Goal: Task Accomplishment & Management: Manage account settings

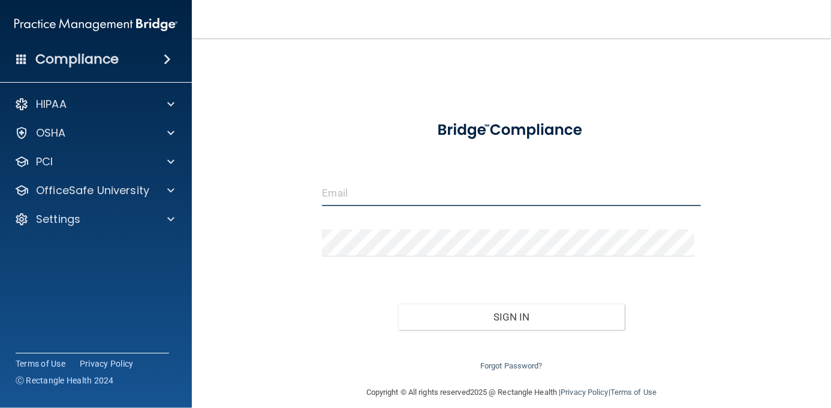
click at [373, 194] on input "email" at bounding box center [511, 192] width 378 height 27
type input "[EMAIL_ADDRESS][DOMAIN_NAME]"
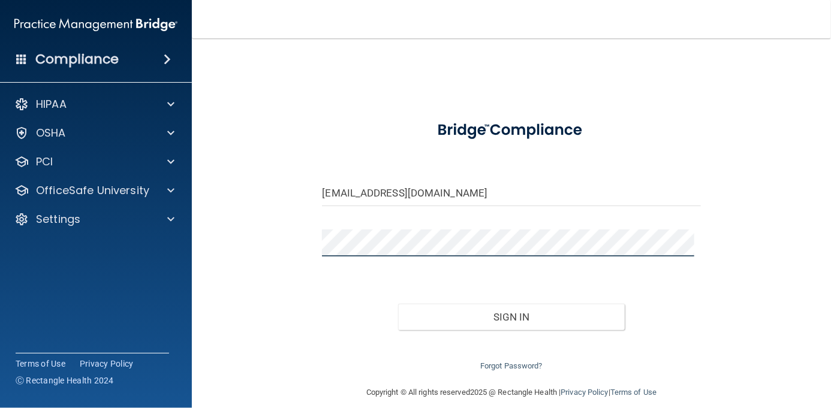
click at [398, 304] on button "Sign In" at bounding box center [511, 317] width 227 height 26
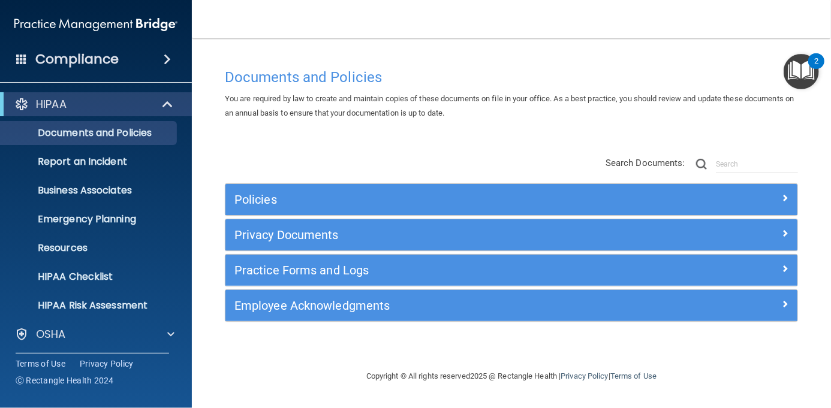
click at [168, 58] on span at bounding box center [167, 59] width 7 height 14
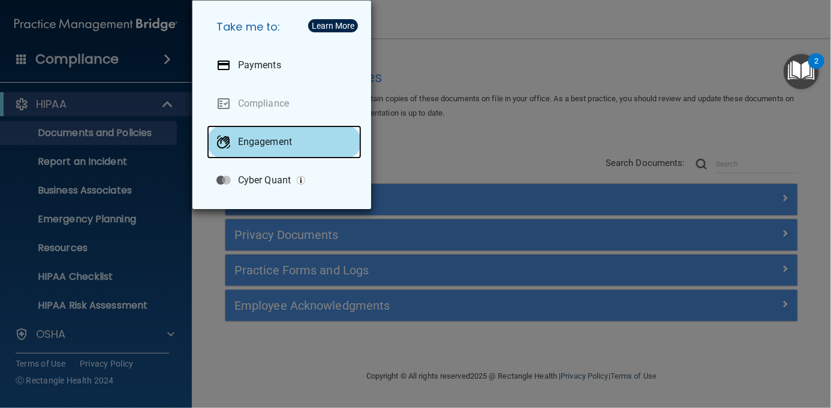
click at [266, 143] on p "Engagement" at bounding box center [265, 142] width 54 height 12
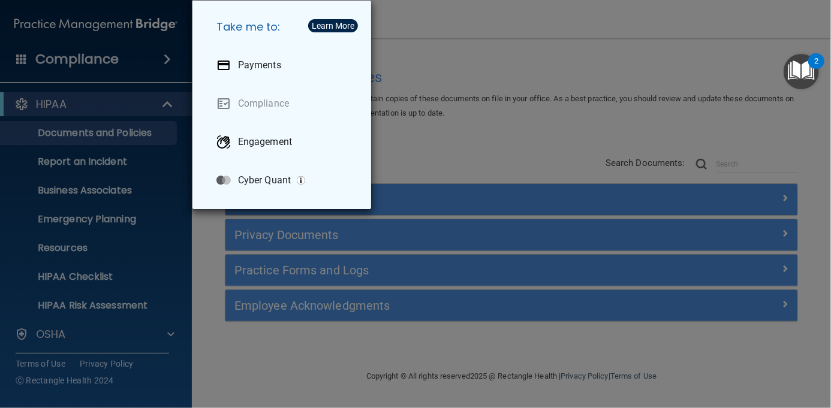
click at [95, 301] on div "Take me to: Payments Compliance Engagement Cyber Quant" at bounding box center [415, 204] width 831 height 408
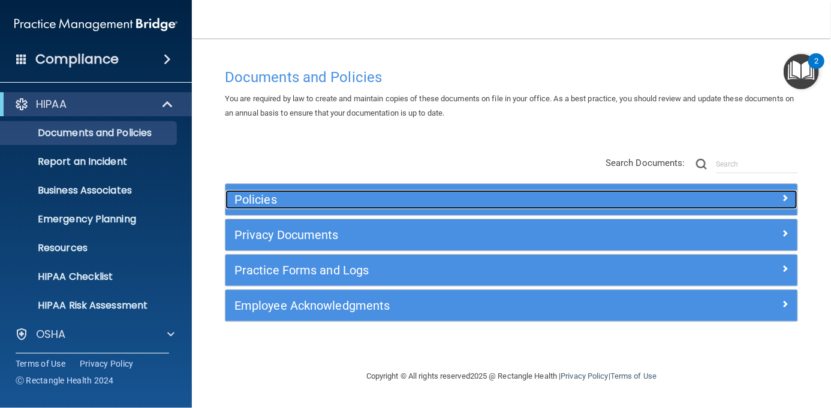
click at [784, 198] on span at bounding box center [784, 198] width 7 height 14
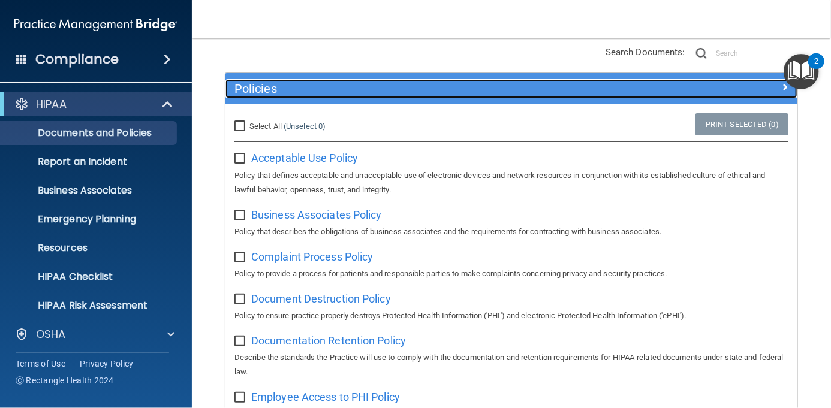
scroll to position [102, 0]
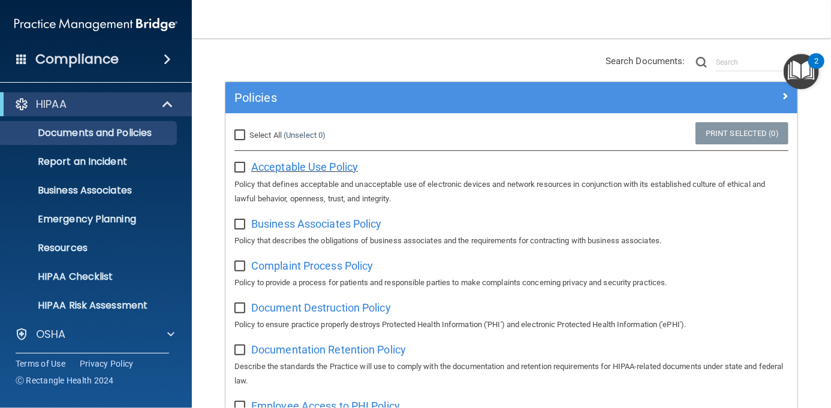
click at [310, 167] on span "Acceptable Use Policy" at bounding box center [304, 167] width 107 height 13
click at [109, 279] on p "HIPAA Checklist" at bounding box center [90, 277] width 164 height 12
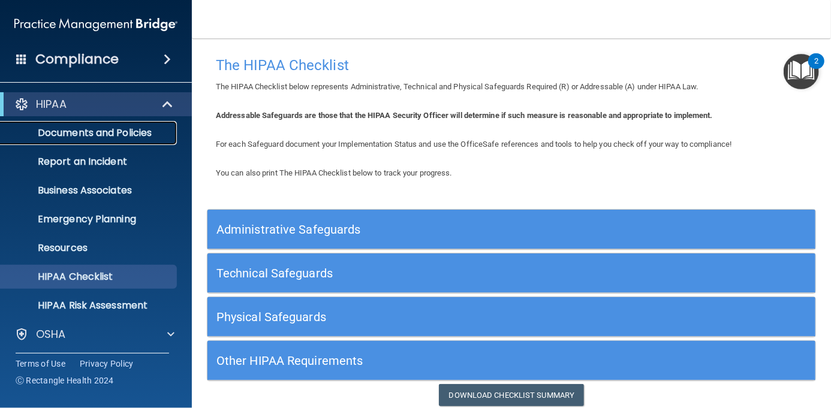
click at [72, 135] on p "Documents and Policies" at bounding box center [90, 133] width 164 height 12
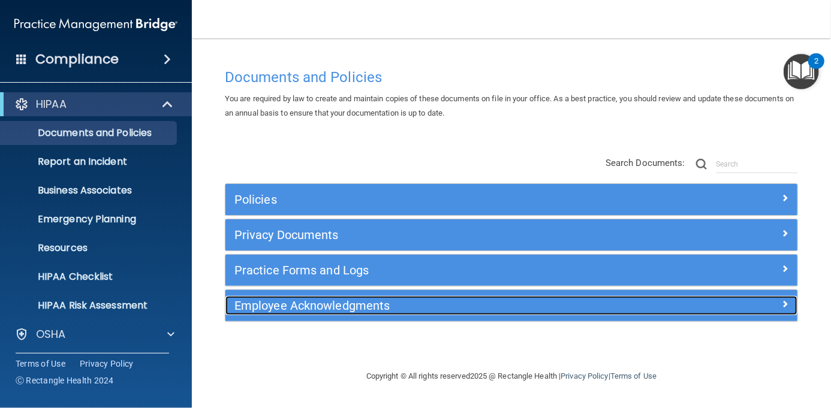
click at [303, 308] on h5 "Employee Acknowledgments" at bounding box center [439, 305] width 411 height 13
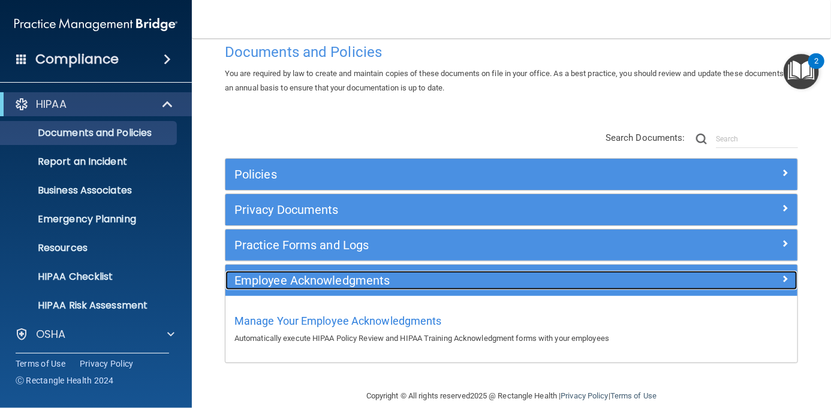
scroll to position [41, 0]
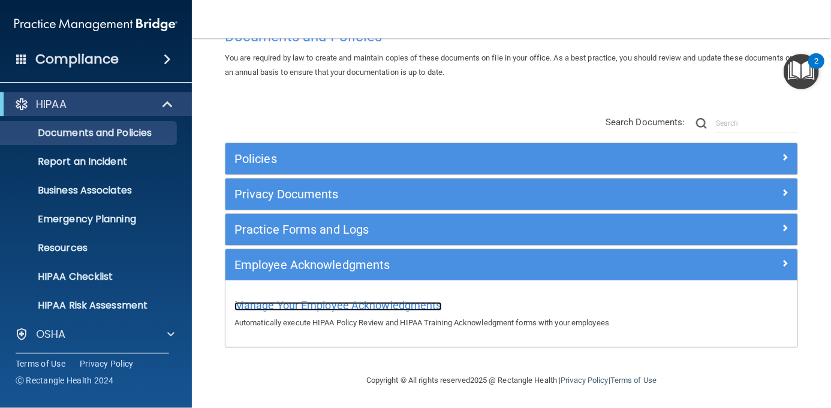
click at [342, 306] on span "Manage Your Employee Acknowledgments" at bounding box center [337, 305] width 207 height 13
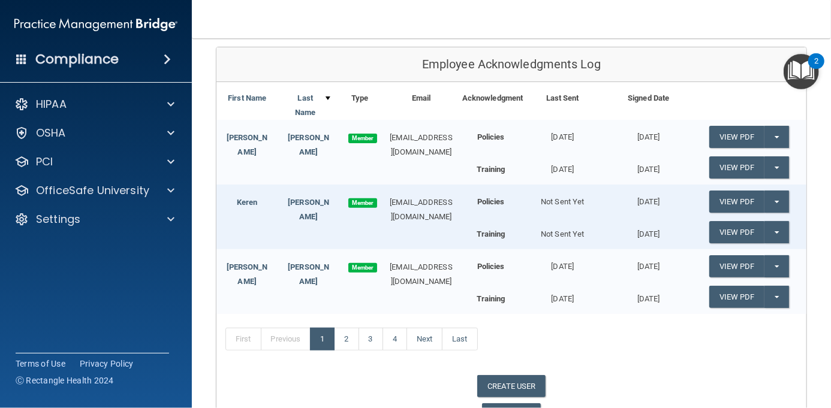
scroll to position [150, 0]
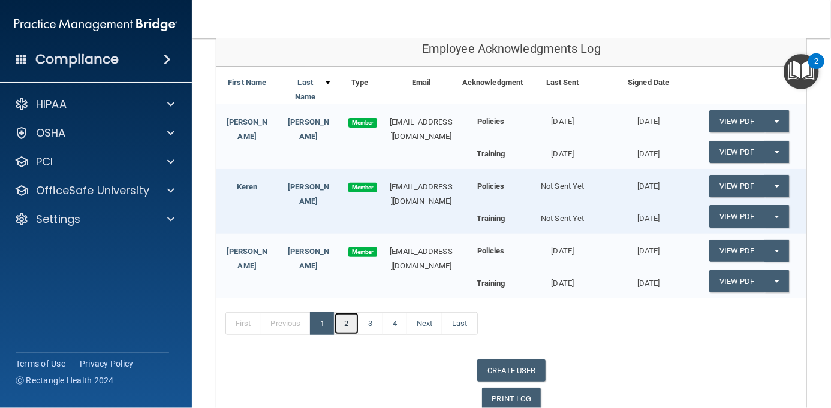
click at [340, 335] on link "2" at bounding box center [346, 323] width 25 height 23
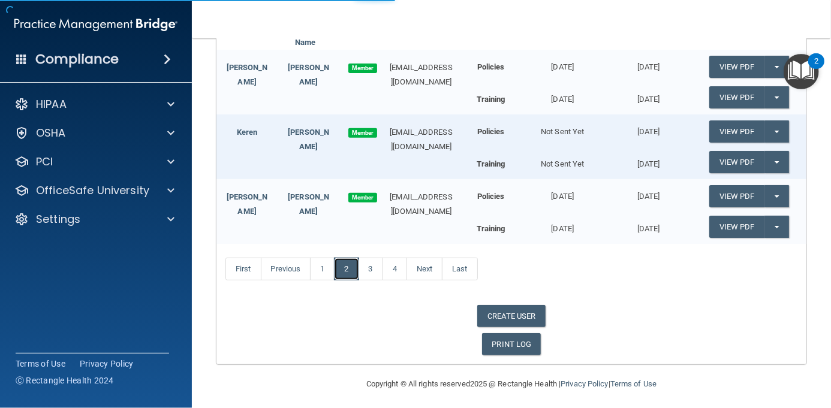
scroll to position [82, 0]
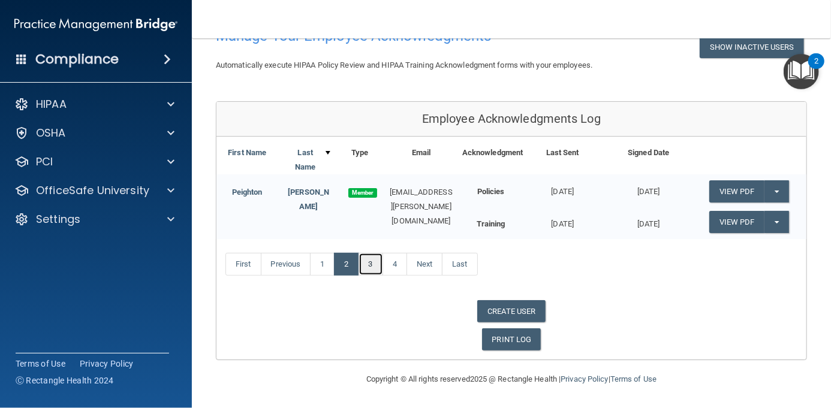
click at [371, 268] on link "3" at bounding box center [371, 264] width 25 height 23
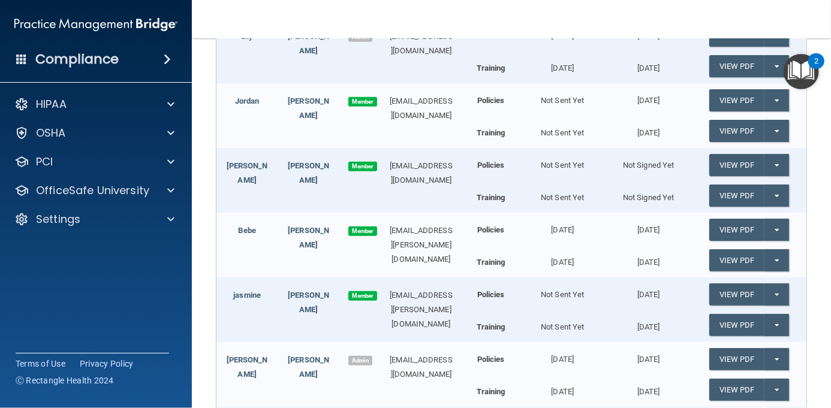
scroll to position [410, 0]
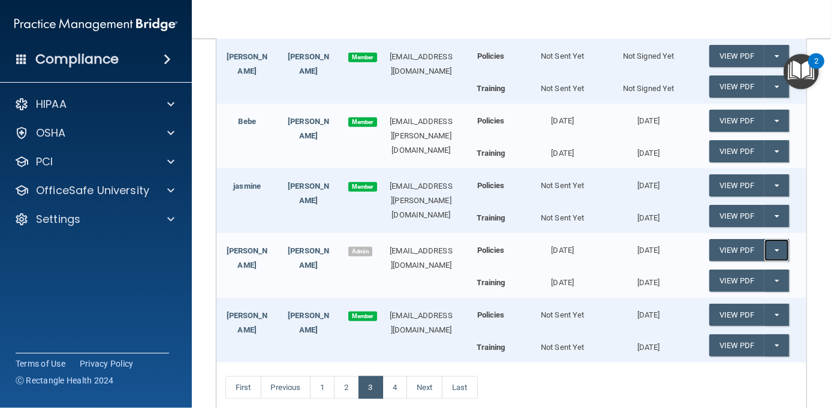
click at [764, 261] on button "Split button!" at bounding box center [776, 250] width 25 height 22
click at [762, 284] on link "Update Acknowledgment" at bounding box center [764, 275] width 110 height 18
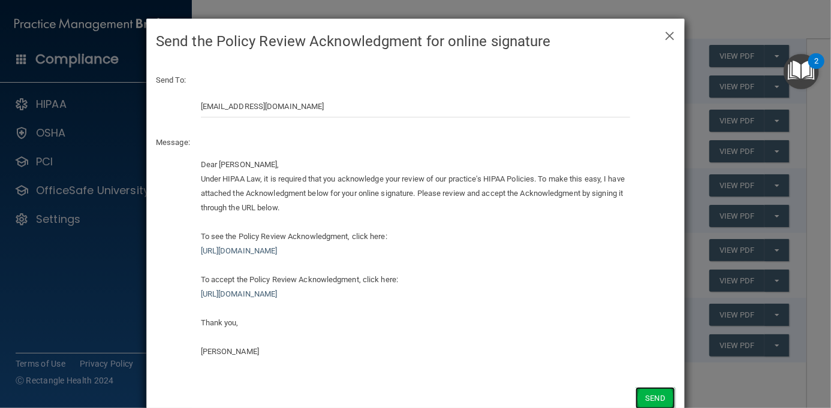
click at [659, 394] on button "Send" at bounding box center [655, 398] width 40 height 22
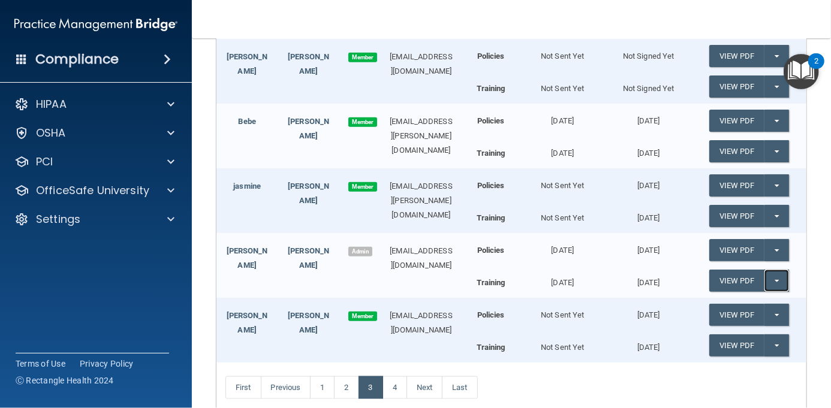
click at [770, 292] on button "Split button!" at bounding box center [776, 281] width 25 height 22
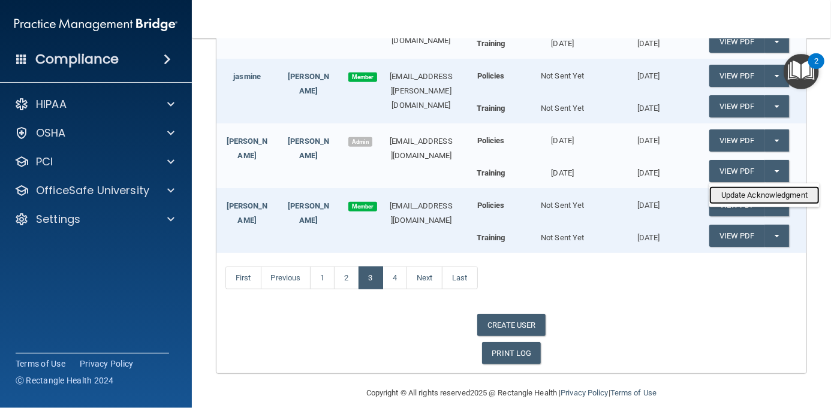
click at [749, 204] on link "Update Acknowledgment" at bounding box center [764, 195] width 110 height 18
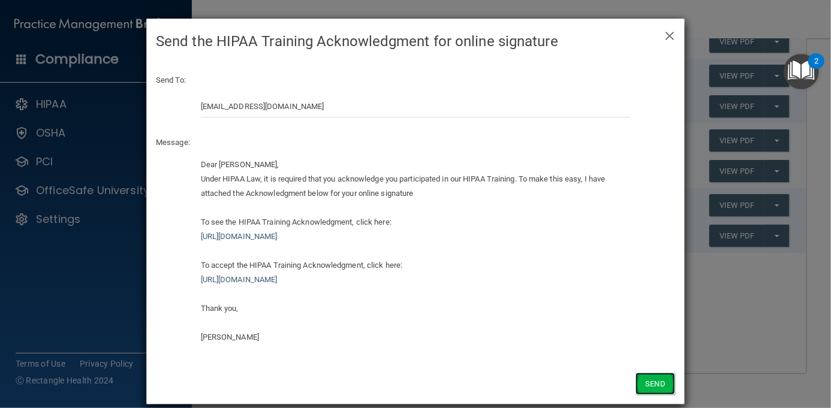
click at [656, 379] on button "Send" at bounding box center [655, 384] width 40 height 22
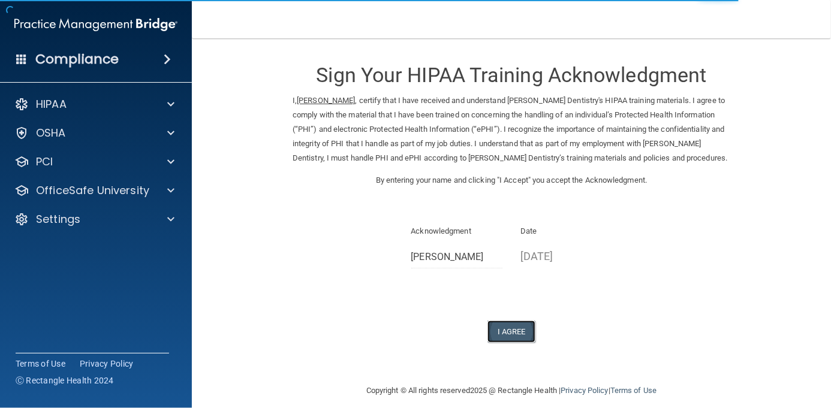
click at [514, 331] on button "I Agree" at bounding box center [511, 332] width 48 height 22
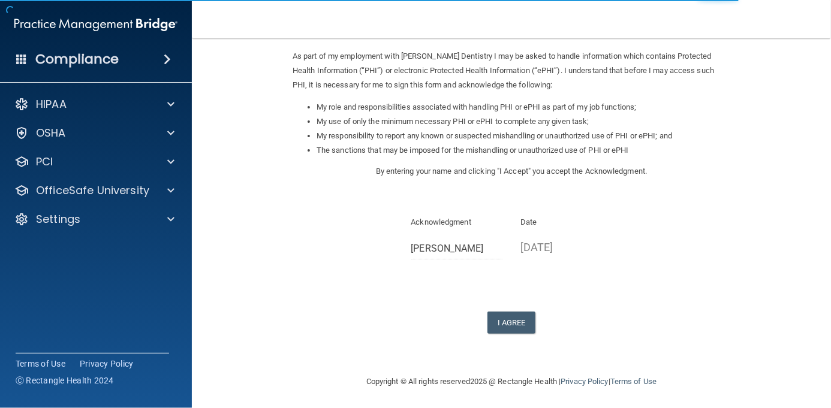
scroll to position [141, 0]
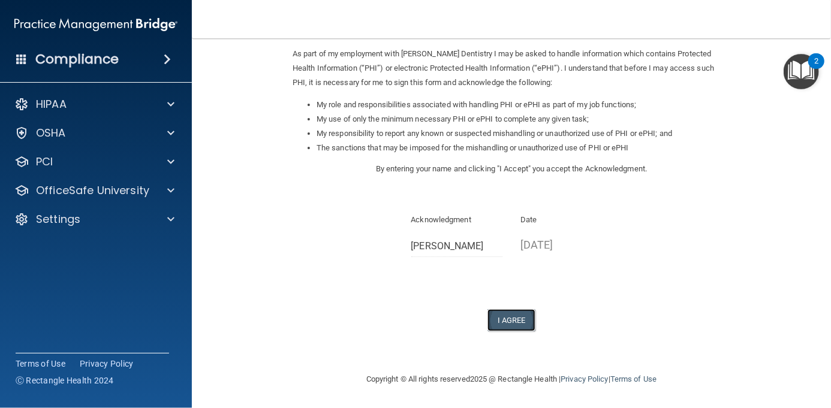
click at [507, 321] on button "I Agree" at bounding box center [511, 320] width 48 height 22
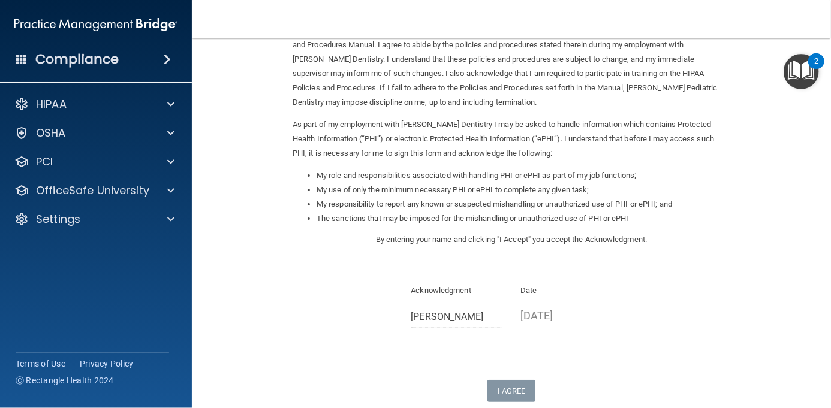
scroll to position [32, 0]
